Goal: Task Accomplishment & Management: Manage account settings

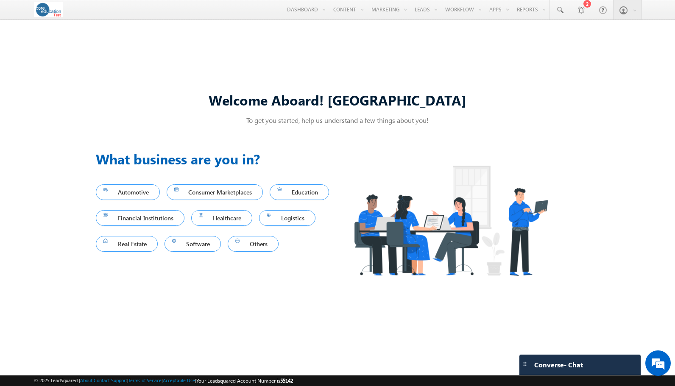
click at [0, 0] on link "Settings" at bounding box center [0, 0] width 0 height 0
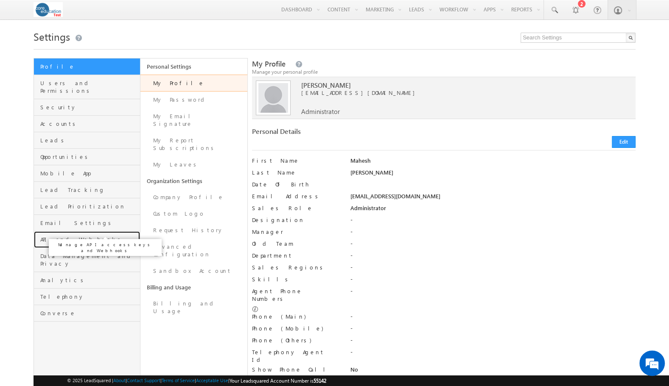
click at [62, 236] on span "API and Webhooks" at bounding box center [89, 240] width 98 height 8
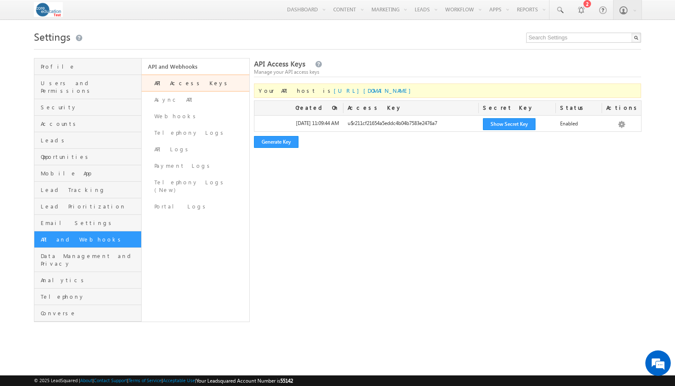
click at [406, 122] on div "u$r211cf21654a5eddc4b04b7583e2476a7" at bounding box center [411, 126] width 135 height 12
click at [409, 126] on div "u$r211cf21654a5eddc4b04b7583e2476a7" at bounding box center [411, 126] width 135 height 12
drag, startPoint x: 347, startPoint y: 123, endPoint x: 449, endPoint y: 128, distance: 101.9
click at [449, 128] on div "u$r211cf21654a5eddc4b04b7583e2476a7" at bounding box center [411, 126] width 135 height 12
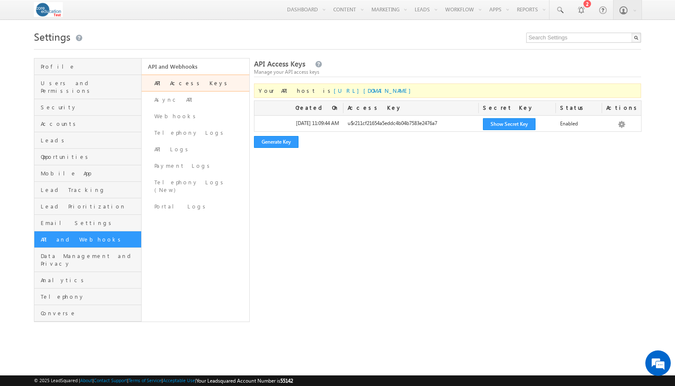
copy div "u$r211cf21654a5eddc4b04b7583e2476a7"
drag, startPoint x: 398, startPoint y: 92, endPoint x: 299, endPoint y: 92, distance: 99.7
click at [299, 92] on div "Your API host is https://api-us11.leadsquared.com/v2/" at bounding box center [447, 91] width 387 height 14
copy link "https://api-us11.leadsquared.com/v2/"
click at [511, 126] on button "Show Secret Key" at bounding box center [509, 124] width 53 height 12
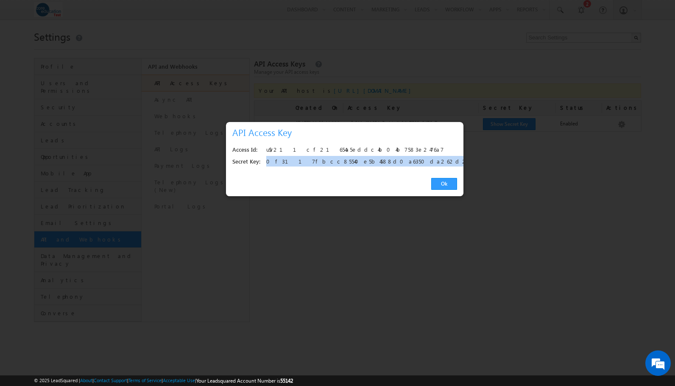
drag, startPoint x: 266, startPoint y: 162, endPoint x: 385, endPoint y: 168, distance: 119.7
click at [385, 168] on div "Access Id: u$r211cf21654a5eddc4b04b7583e2476a7 Secret Key: 0f3117fbcc85540e5b45…" at bounding box center [345, 156] width 238 height 32
copy div "0f3117fbcc85540e5b4588d0a6350da262d201b7"
click at [448, 182] on link "Ok" at bounding box center [444, 184] width 26 height 12
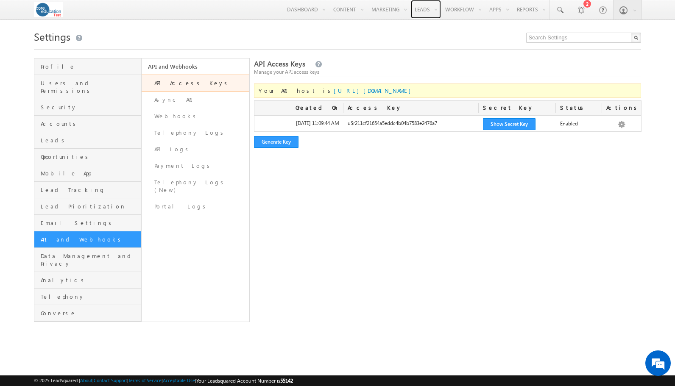
click at [422, 11] on link "Leads" at bounding box center [426, 9] width 30 height 19
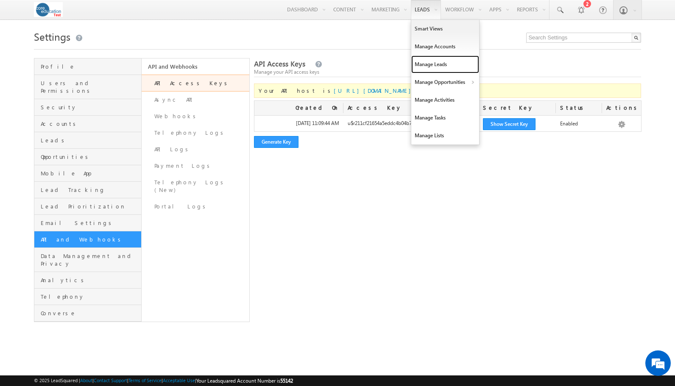
click at [424, 64] on link "Manage Leads" at bounding box center [445, 65] width 68 height 18
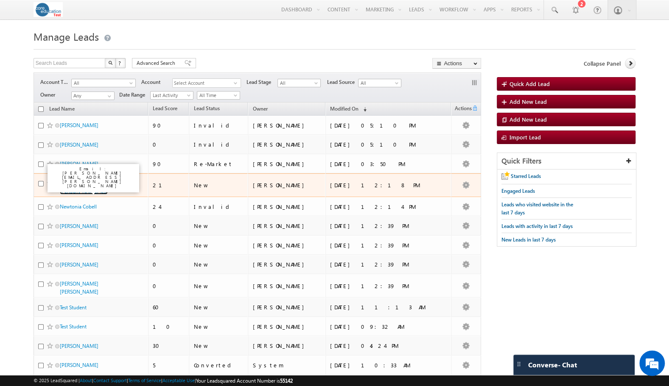
click at [70, 183] on link "[PERSON_NAME] Test [PERSON_NAME] Test" at bounding box center [84, 187] width 48 height 14
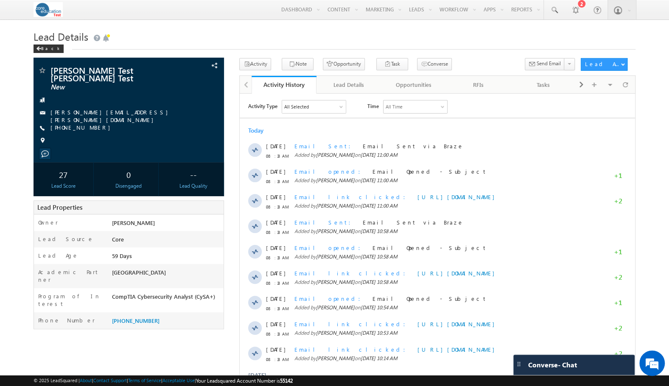
click at [0, 0] on link "Settings" at bounding box center [0, 0] width 0 height 0
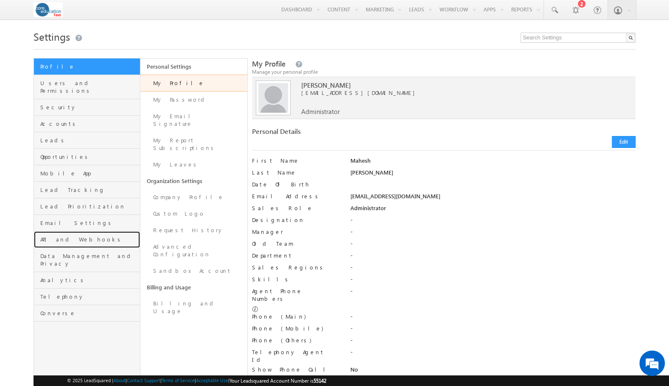
click at [70, 232] on link "API and Webhooks" at bounding box center [87, 240] width 106 height 17
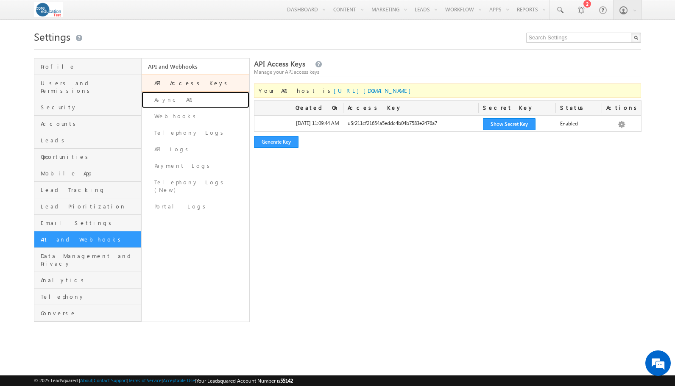
click at [176, 98] on link "Async API" at bounding box center [196, 100] width 108 height 17
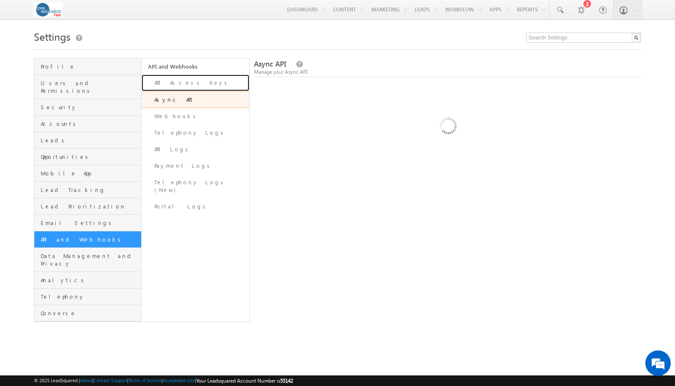
click at [176, 82] on link "API Access Keys" at bounding box center [196, 83] width 108 height 17
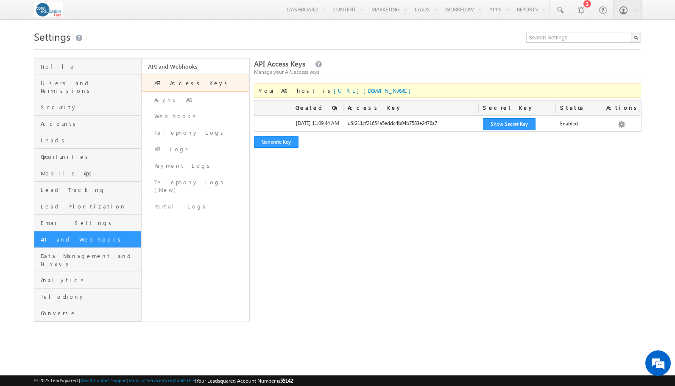
click at [0, 0] on link "Manage Leads" at bounding box center [0, 0] width 0 height 0
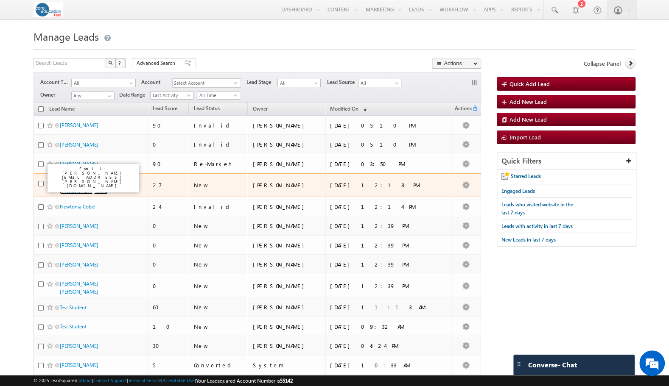
click at [72, 180] on link "Doug Test Haines Test" at bounding box center [84, 187] width 48 height 14
